Goal: Information Seeking & Learning: Learn about a topic

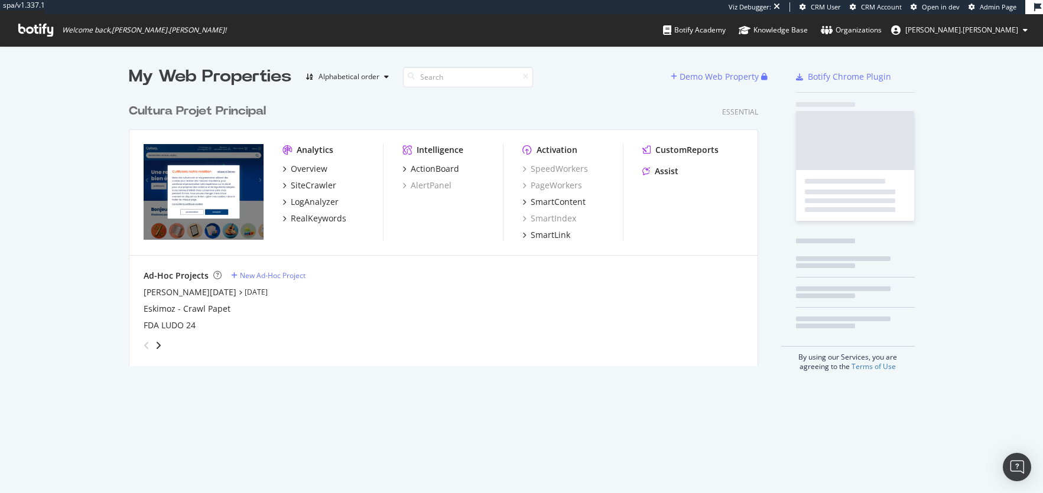
scroll to position [278, 638]
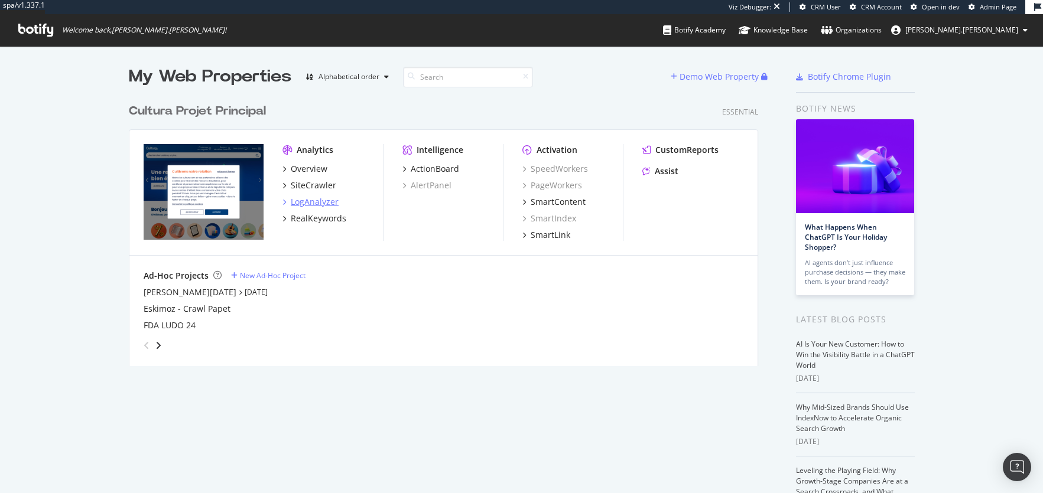
click at [317, 201] on div "LogAnalyzer" at bounding box center [315, 202] width 48 height 12
